Goal: Navigation & Orientation: Find specific page/section

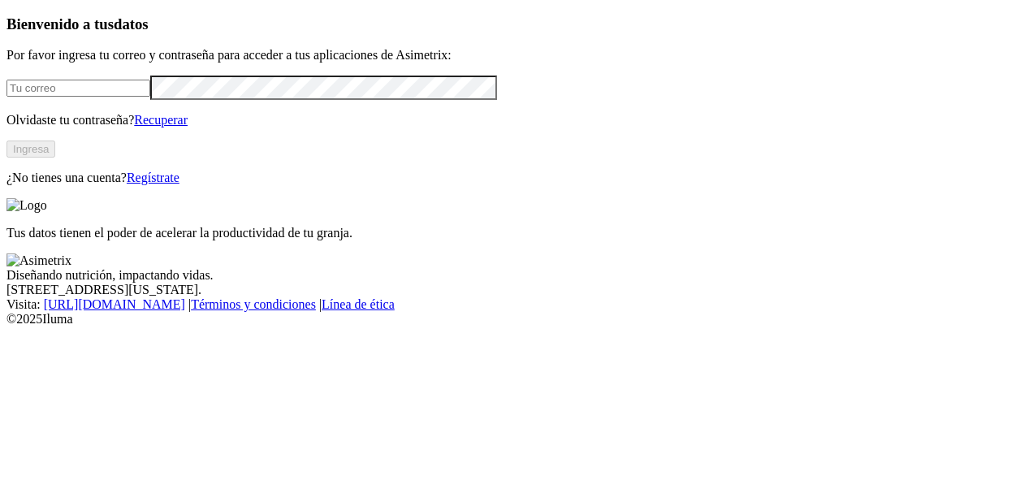
click at [59, 97] on input "email" at bounding box center [78, 88] width 144 height 17
type input "[EMAIL_ADDRESS][DOMAIN_NAME]"
click at [55, 158] on button "Ingresa" at bounding box center [30, 148] width 49 height 17
